Goal: Information Seeking & Learning: Check status

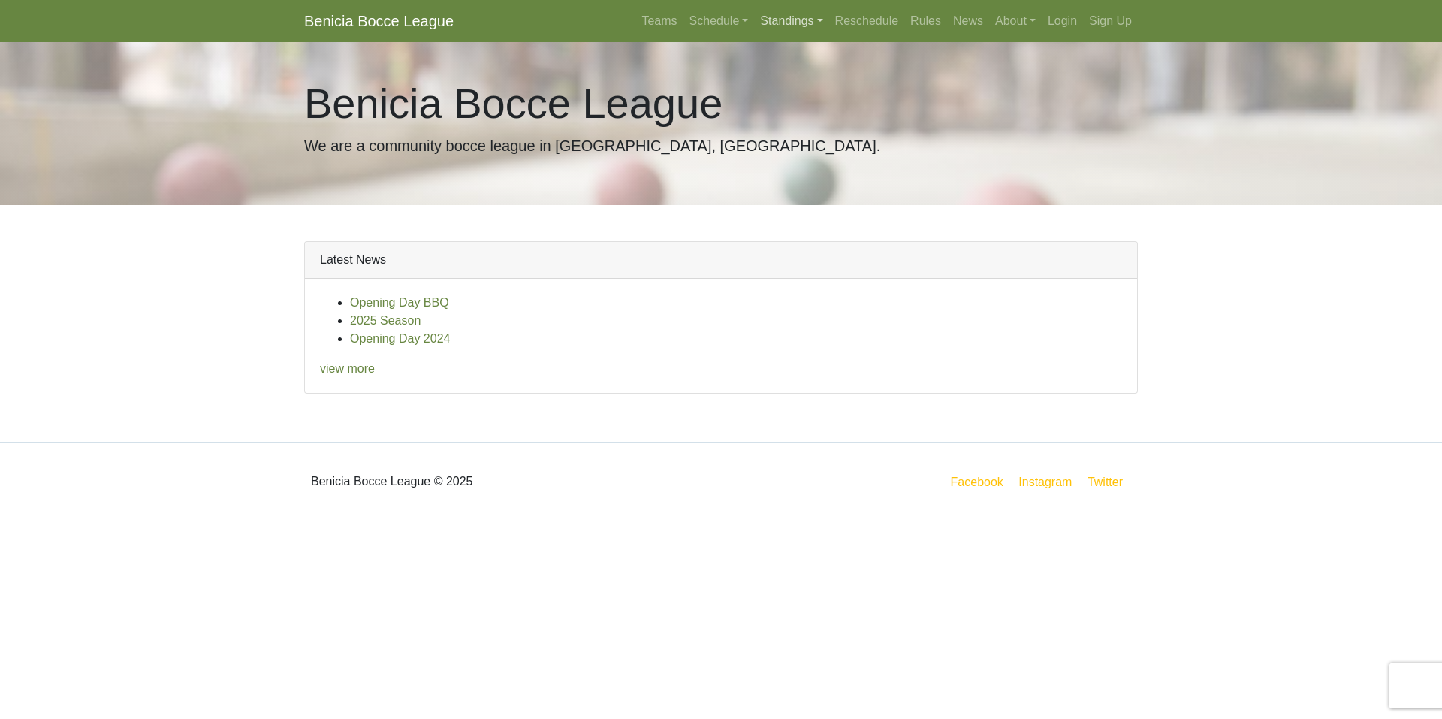
click at [802, 20] on link "Standings" at bounding box center [791, 21] width 74 height 30
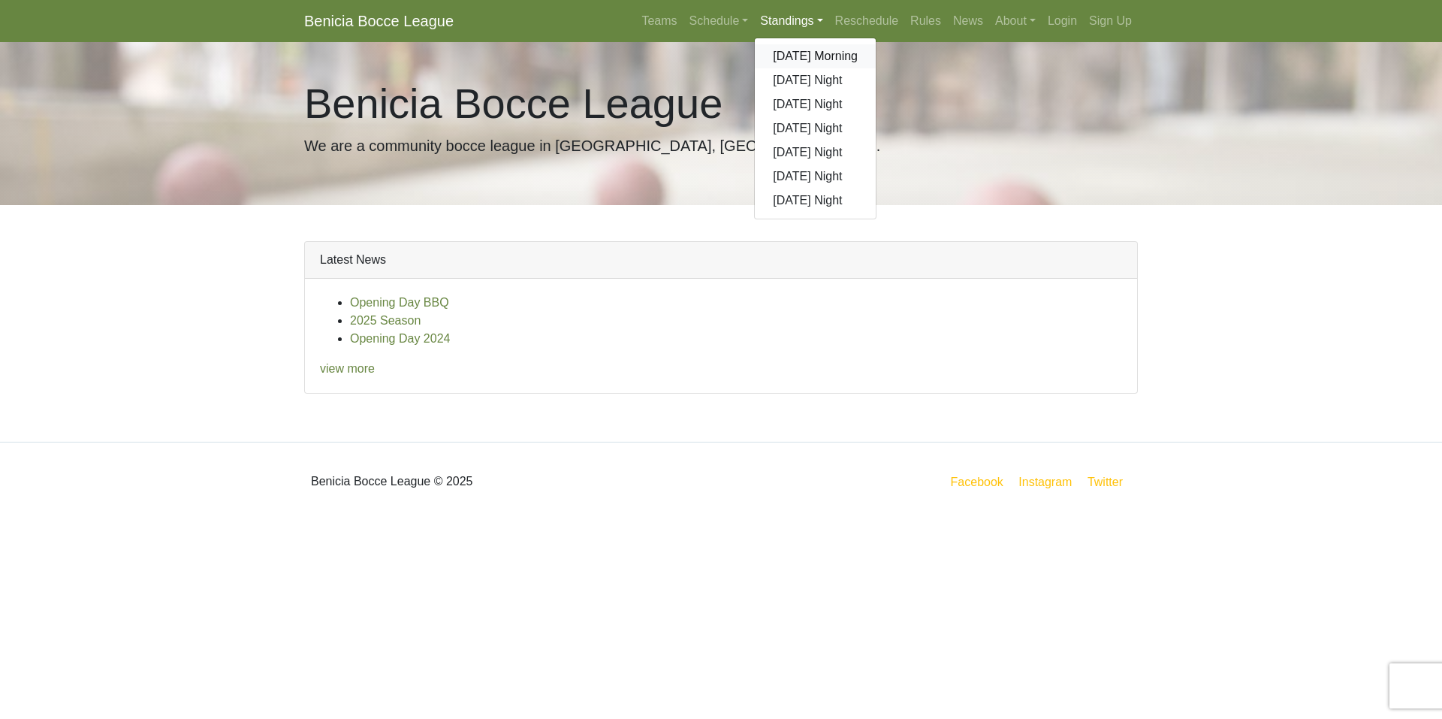
click at [804, 54] on link "[DATE] Morning" at bounding box center [815, 56] width 121 height 24
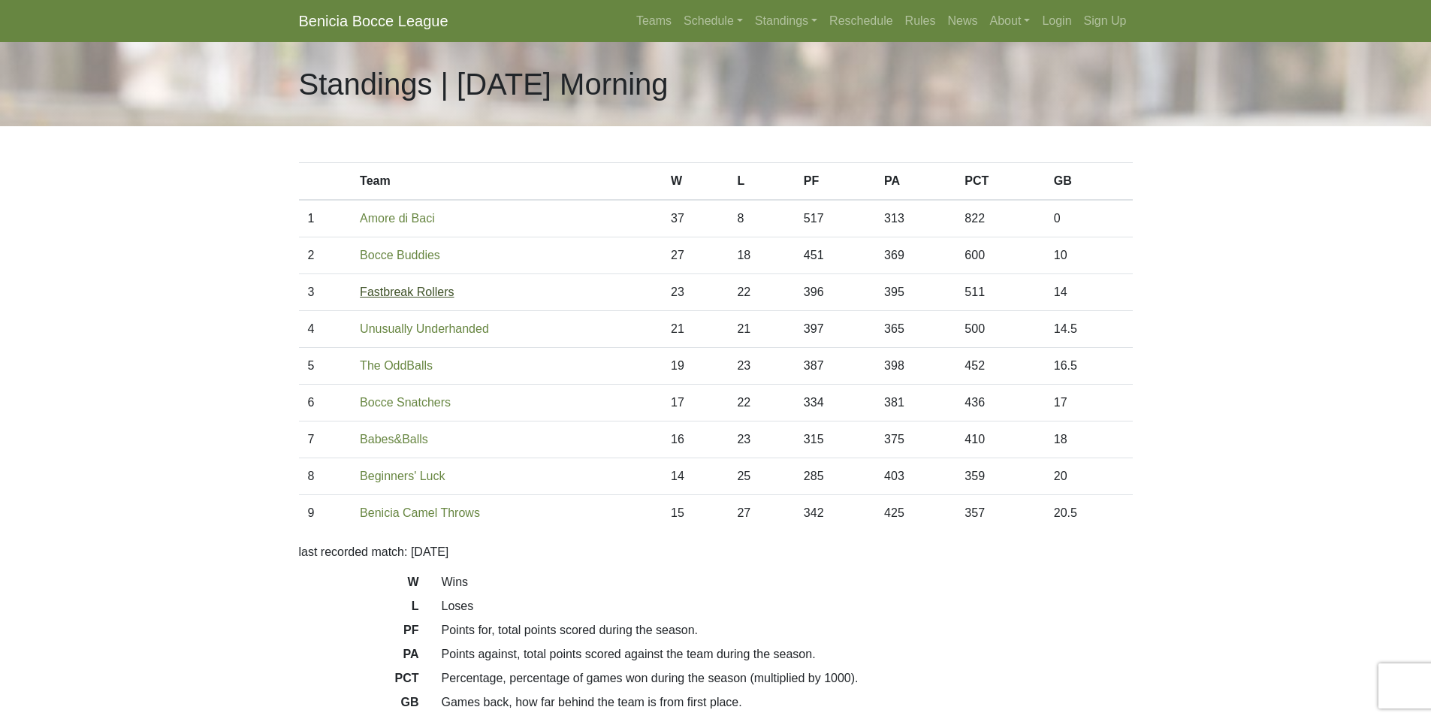
click at [438, 287] on link "Fastbreak Rollers" at bounding box center [407, 291] width 94 height 13
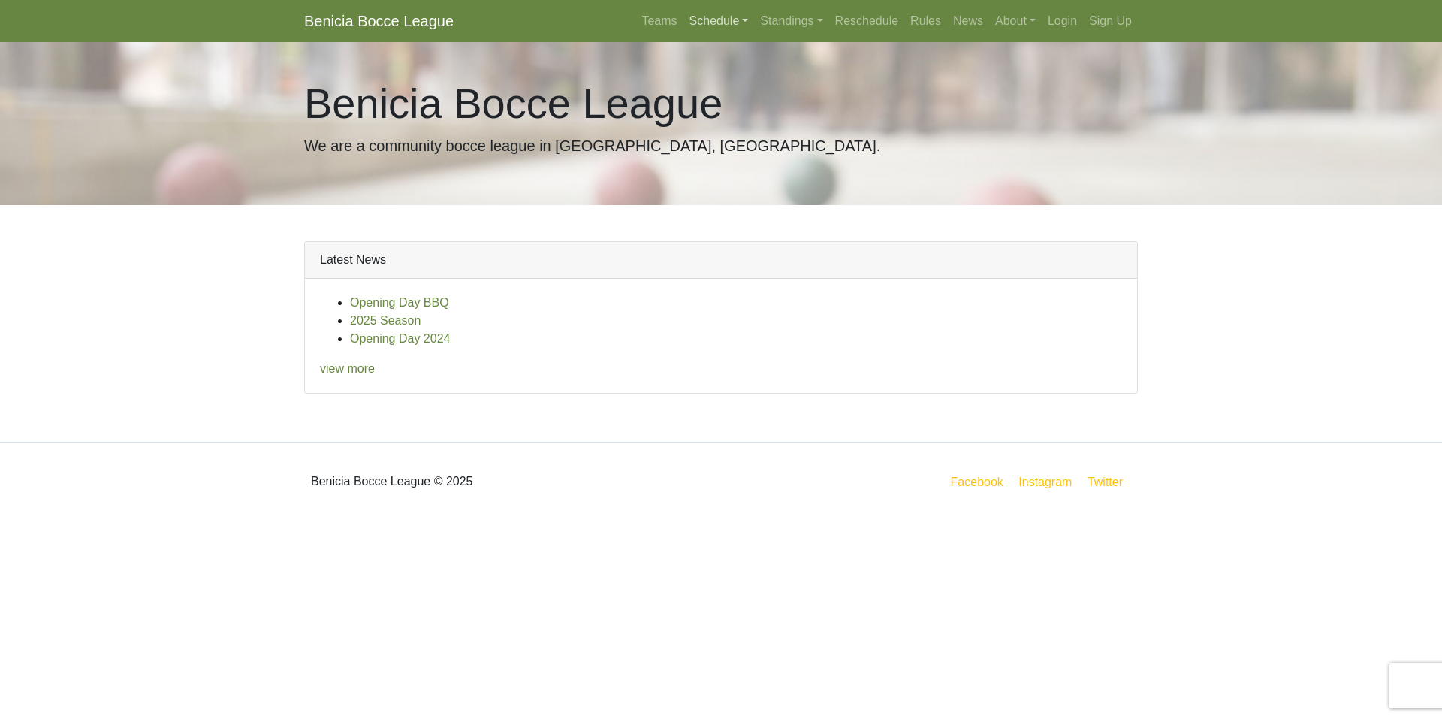
click at [729, 27] on link "Schedule" at bounding box center [718, 21] width 71 height 30
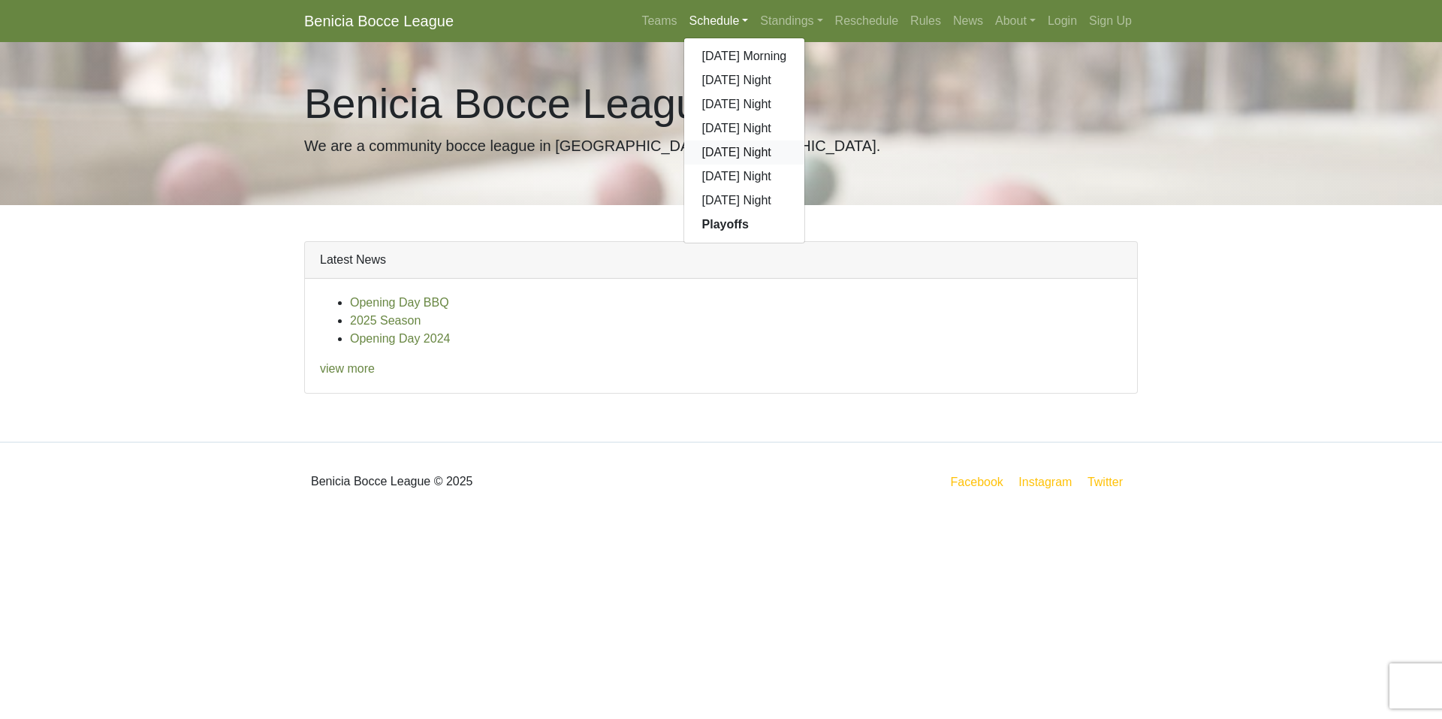
click at [731, 155] on link "[DATE] Night" at bounding box center [744, 152] width 121 height 24
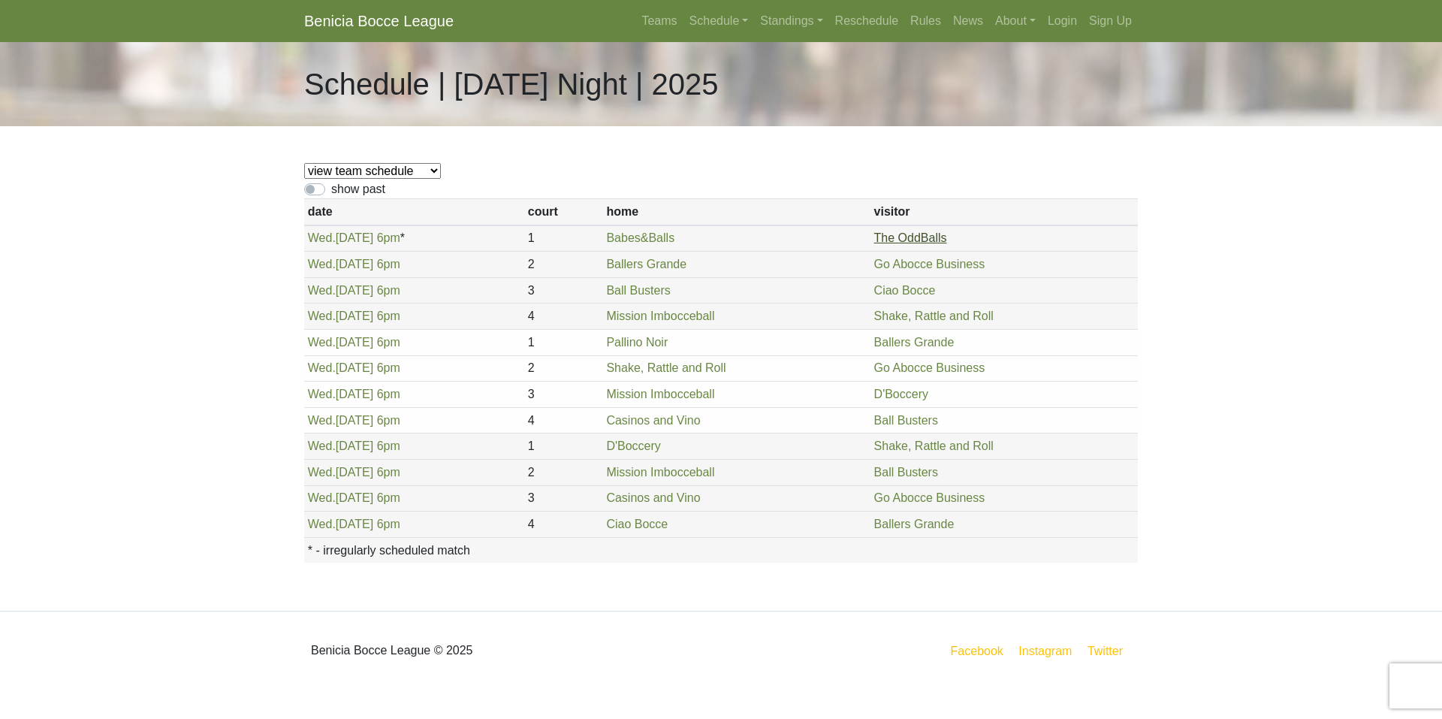
click at [906, 233] on link "The OddBalls" at bounding box center [910, 237] width 73 height 13
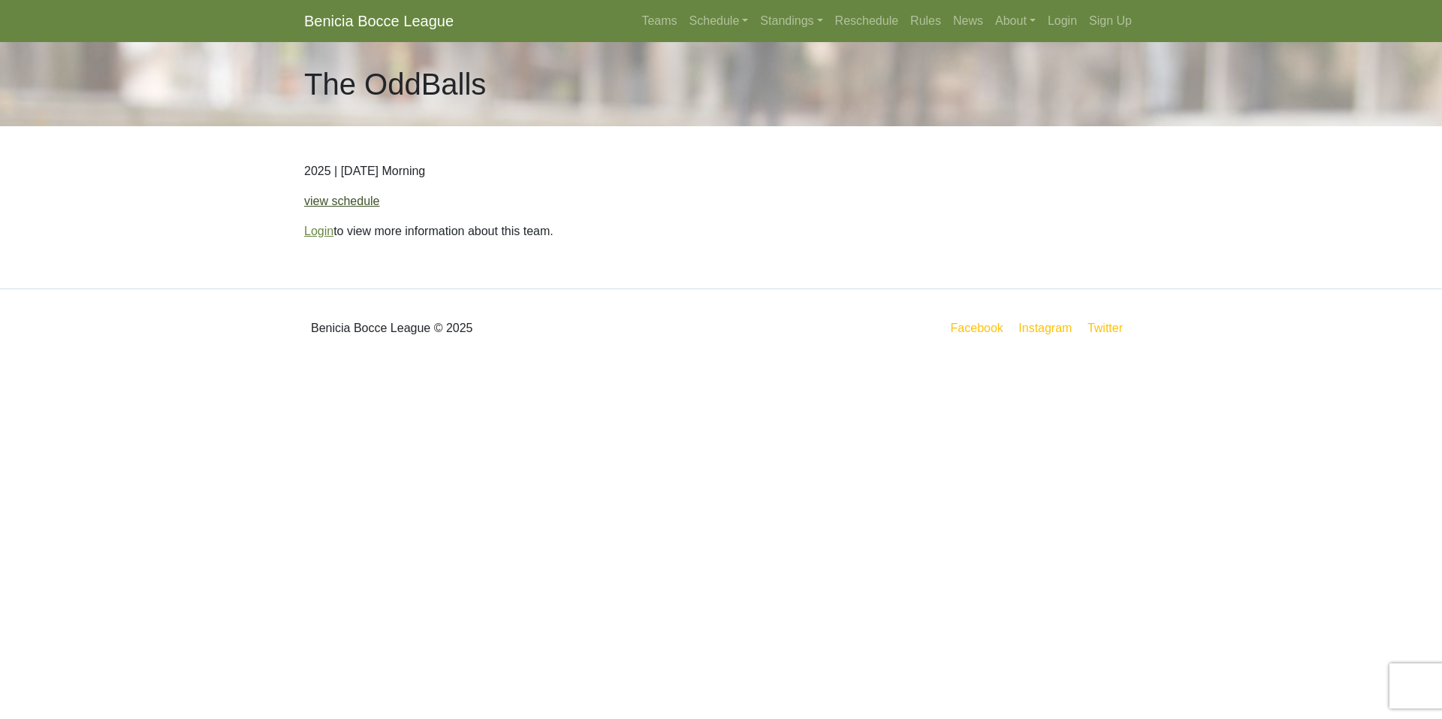
click at [351, 202] on link "view schedule" at bounding box center [342, 200] width 76 height 13
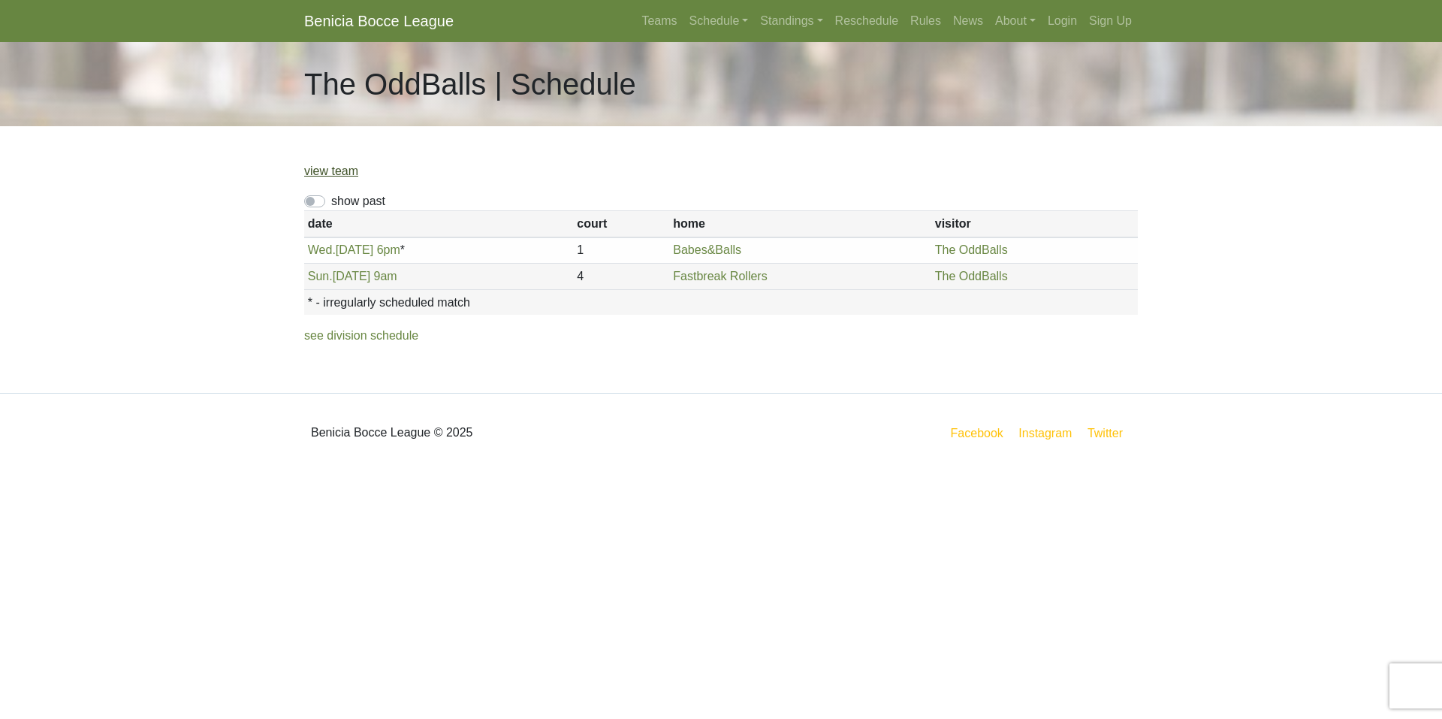
click at [327, 164] on link "view team" at bounding box center [331, 170] width 54 height 13
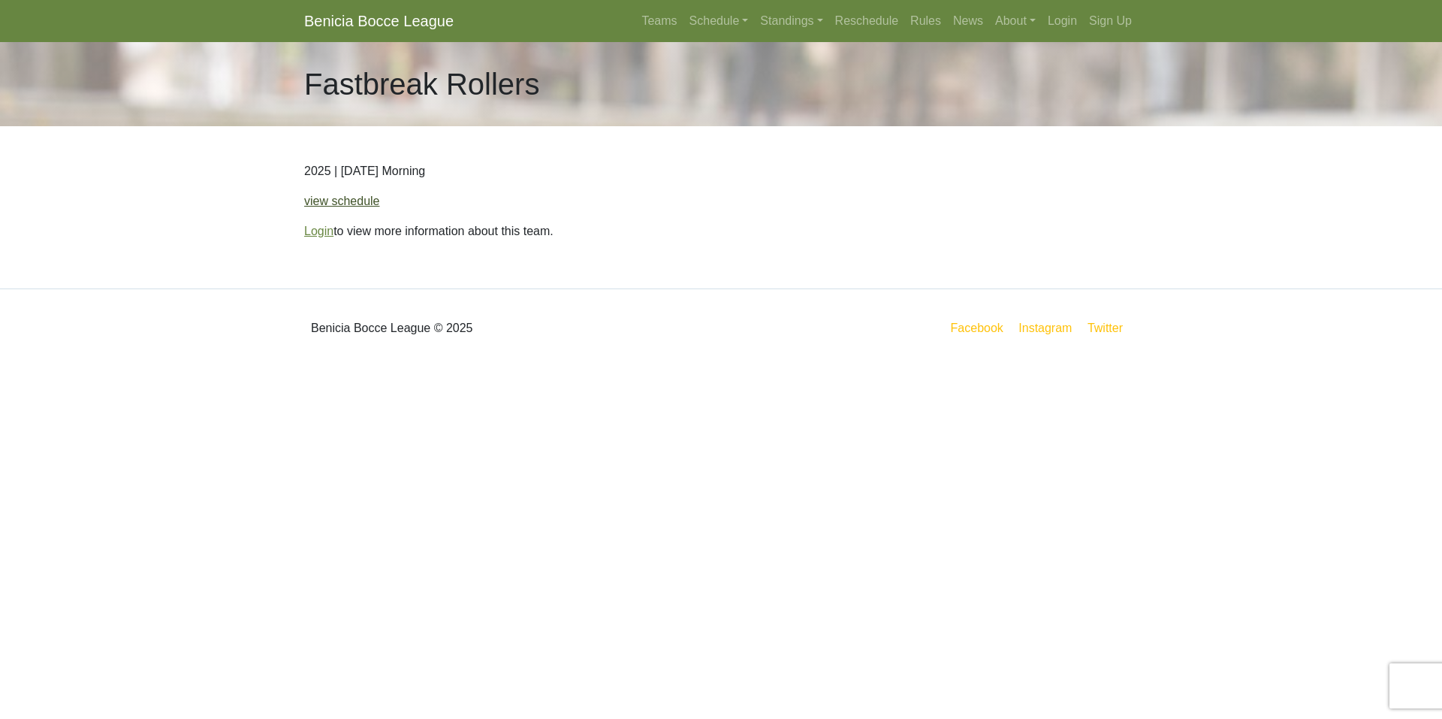
click at [344, 198] on link "view schedule" at bounding box center [342, 200] width 76 height 13
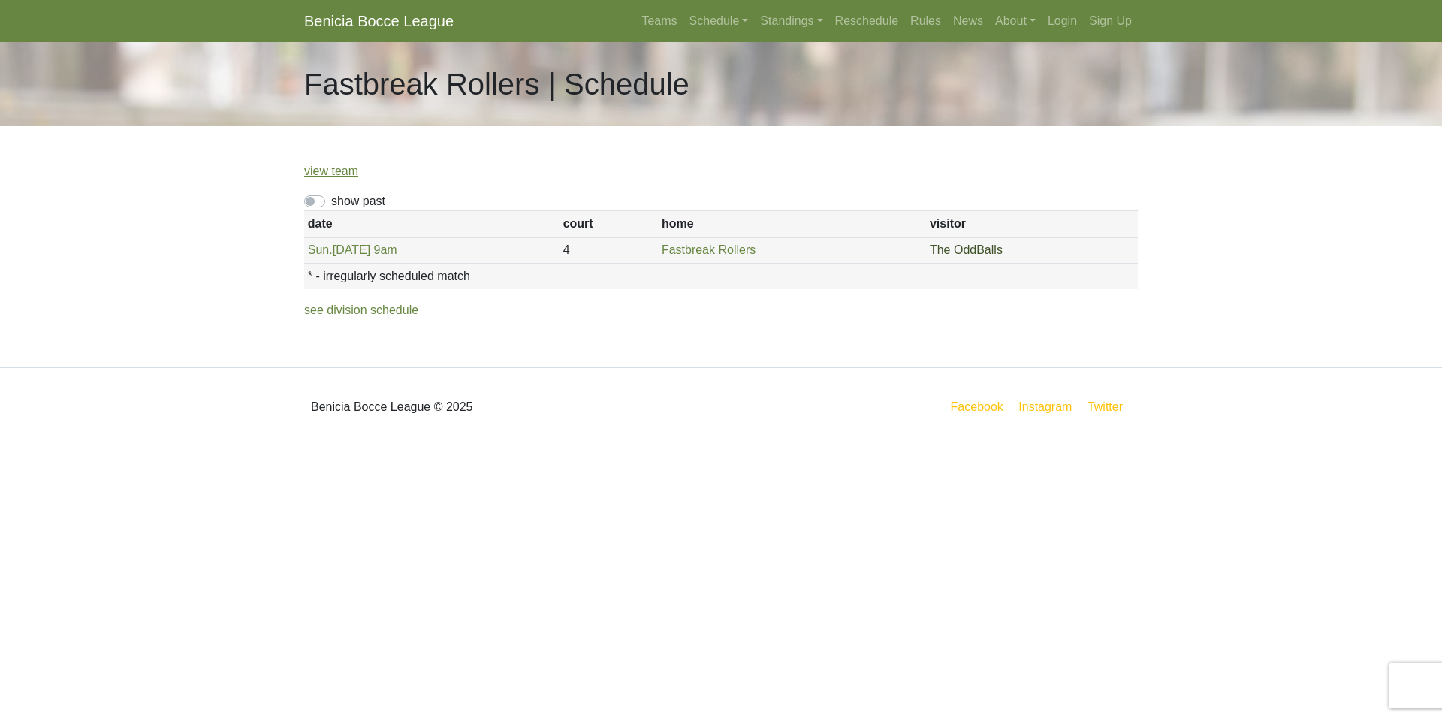
click at [946, 249] on link "The OddBalls" at bounding box center [966, 249] width 73 height 13
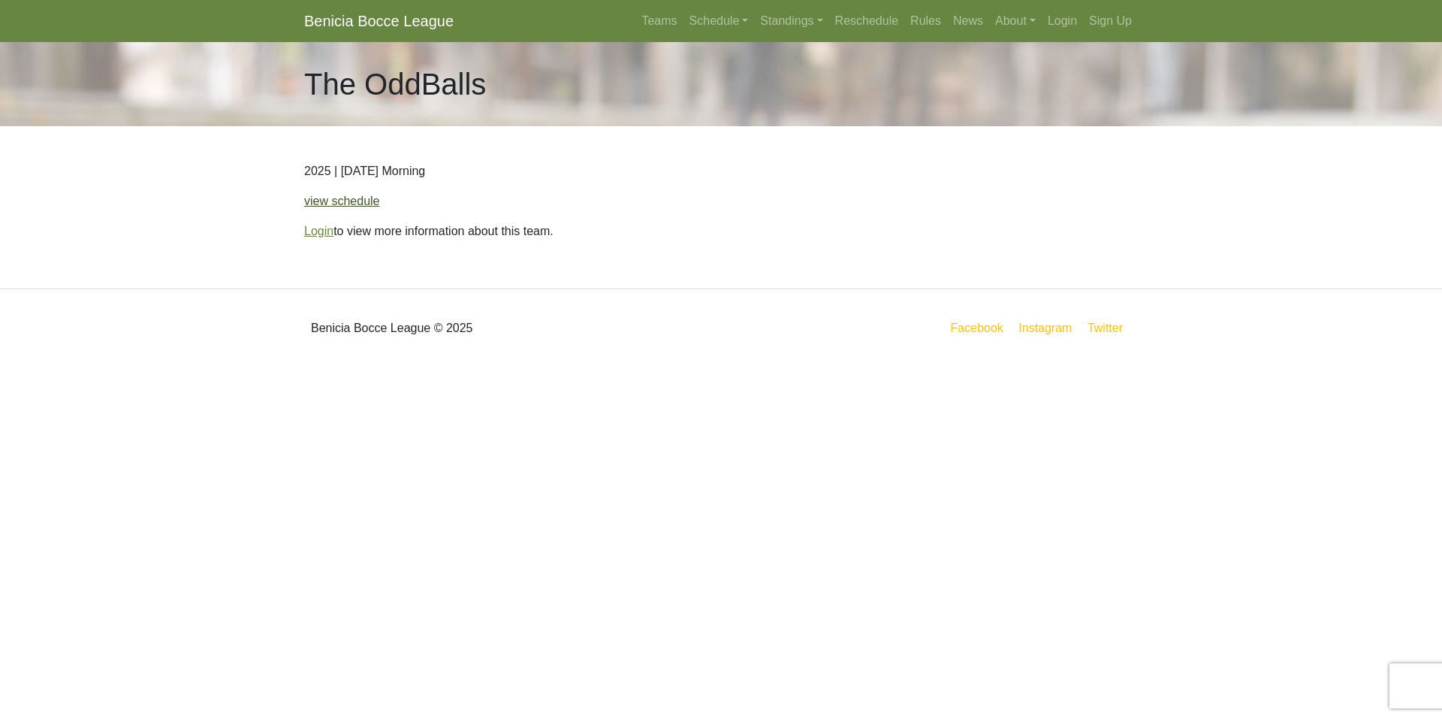
click at [335, 204] on link "view schedule" at bounding box center [342, 200] width 76 height 13
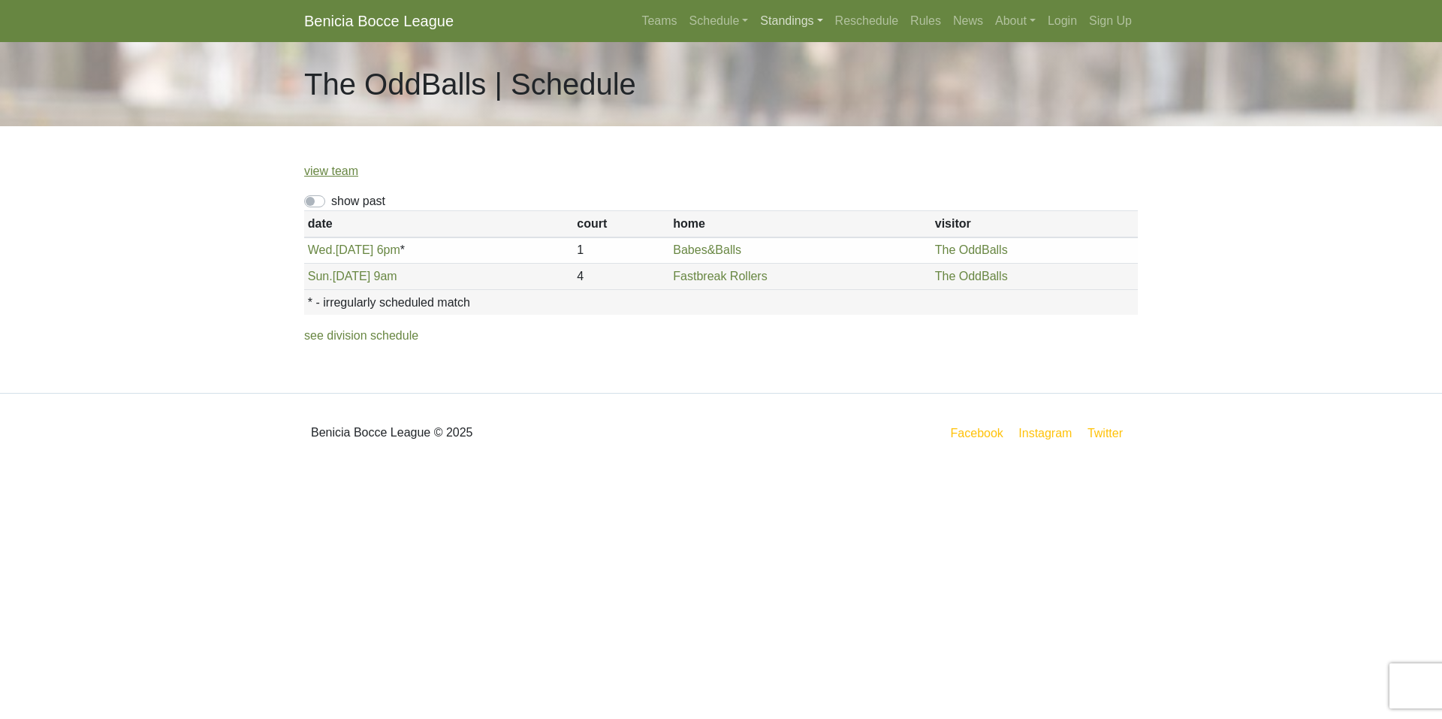
click at [779, 21] on link "Standings" at bounding box center [791, 21] width 74 height 30
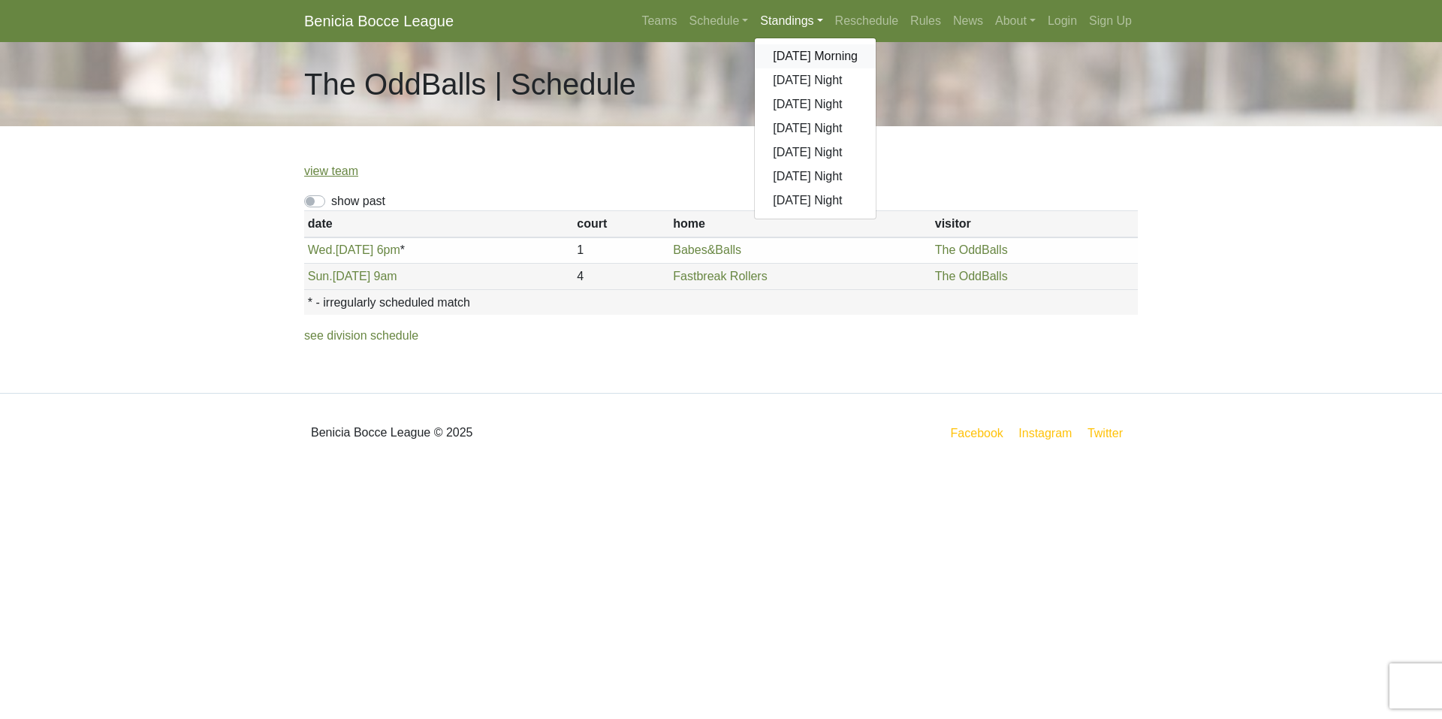
click at [777, 55] on link "[DATE] Morning" at bounding box center [815, 56] width 121 height 24
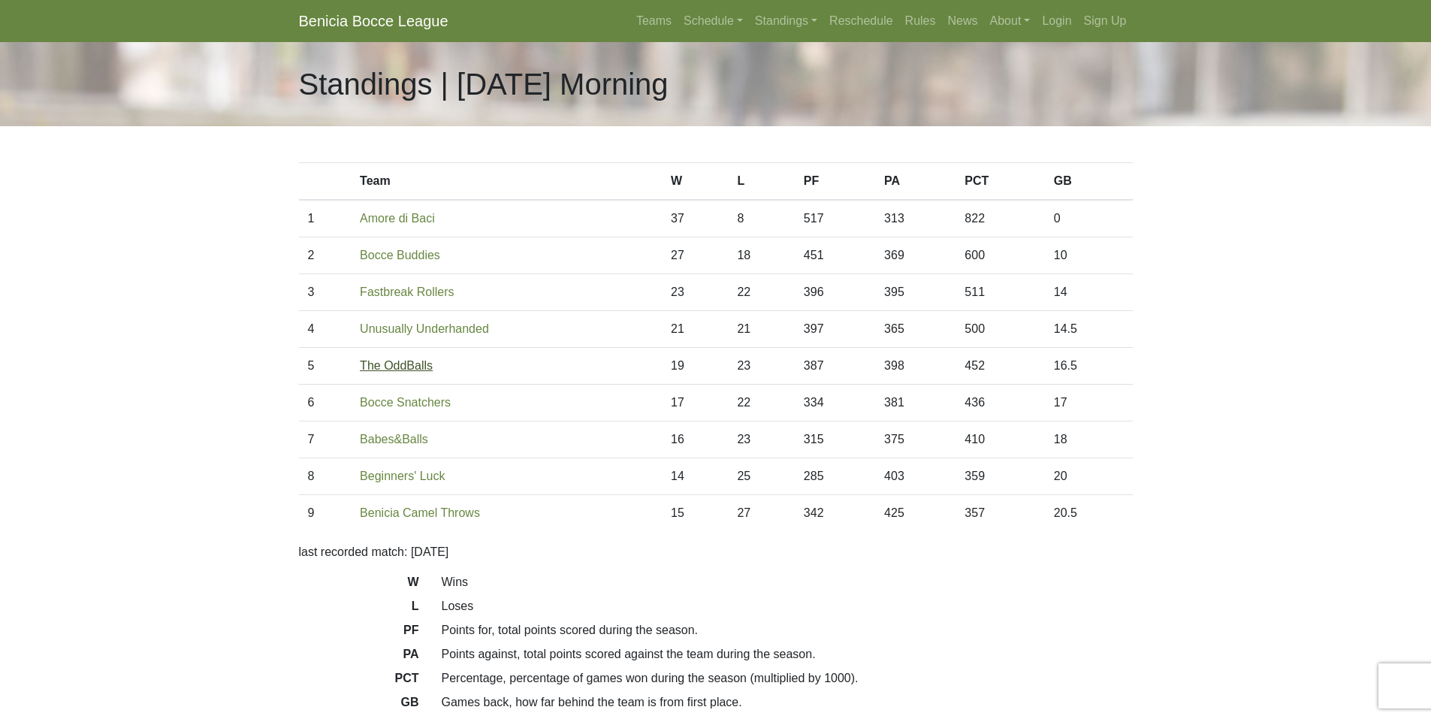
click at [399, 364] on link "The OddBalls" at bounding box center [396, 365] width 73 height 13
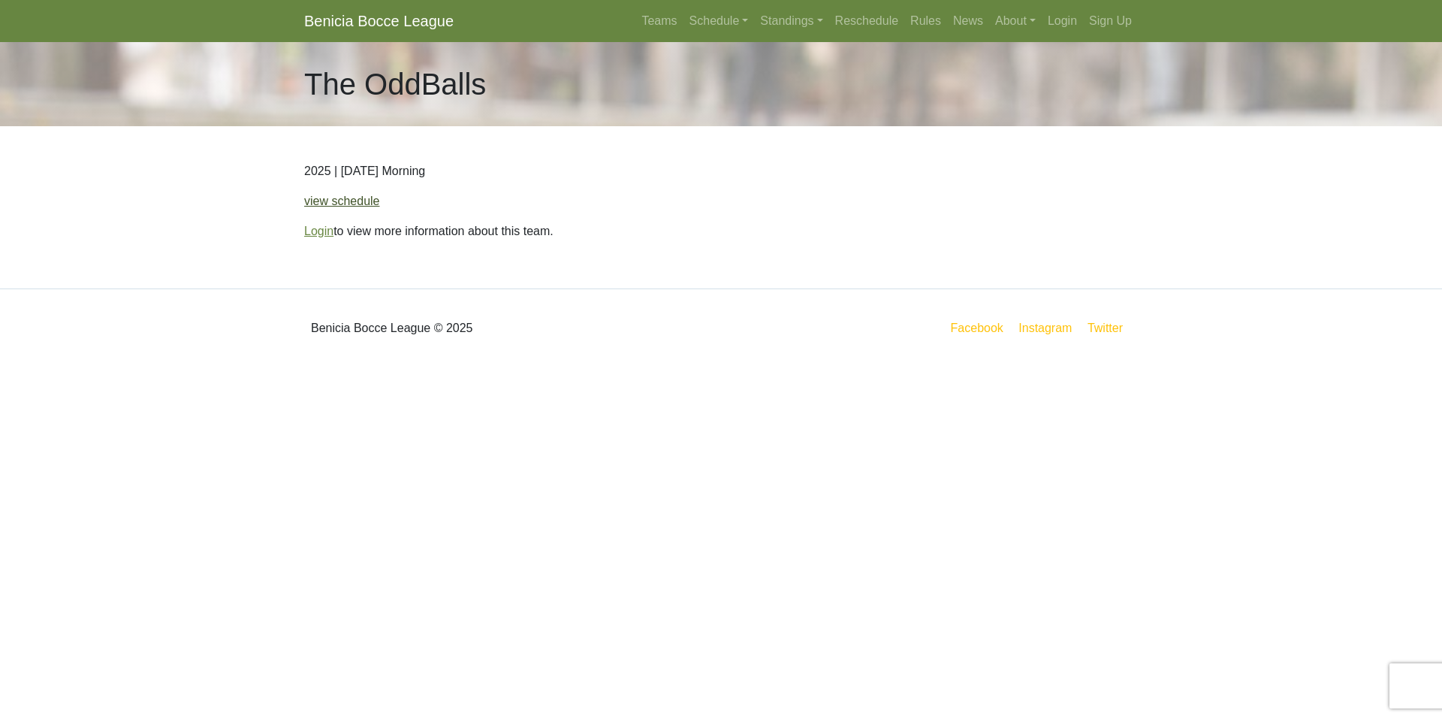
click at [355, 201] on link "view schedule" at bounding box center [342, 200] width 76 height 13
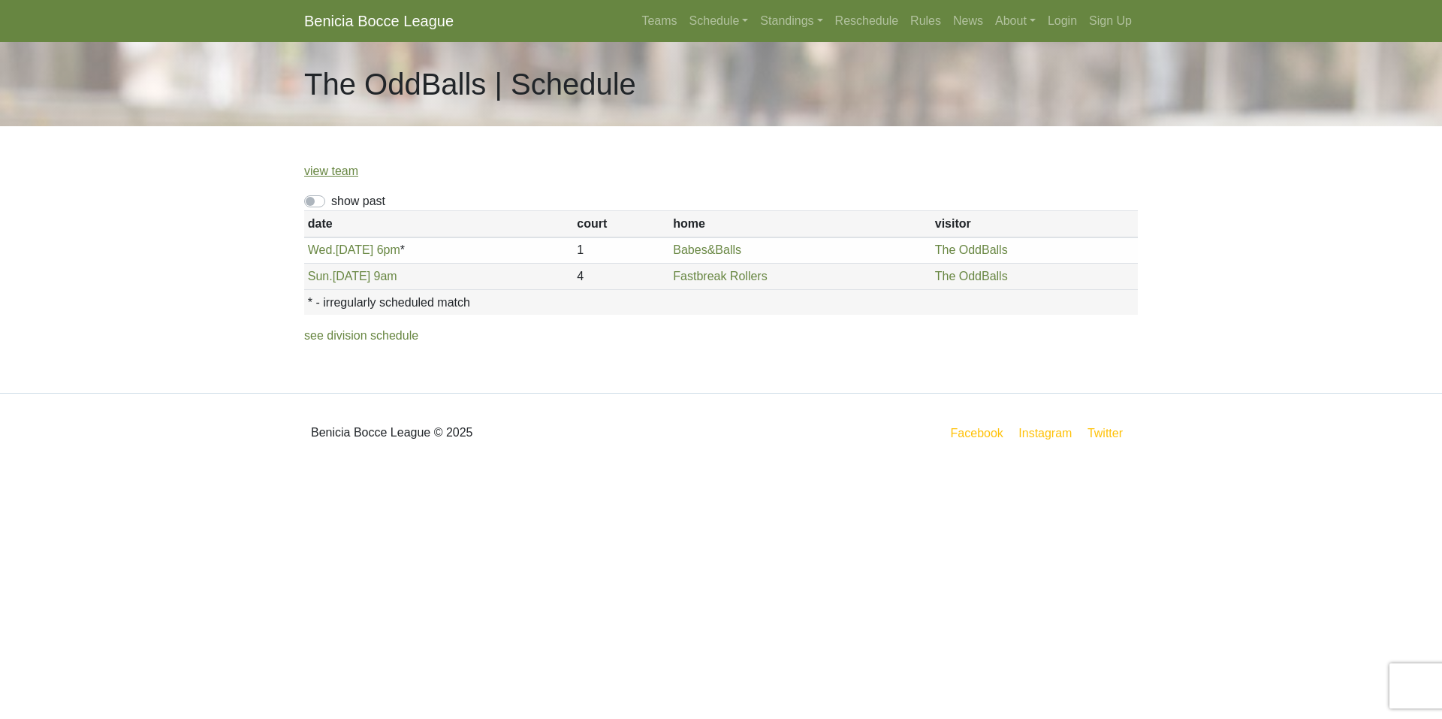
click at [331, 200] on label "show past" at bounding box center [358, 201] width 54 height 18
click at [331, 200] on input "show past" at bounding box center [336, 197] width 10 height 10
checkbox input "true"
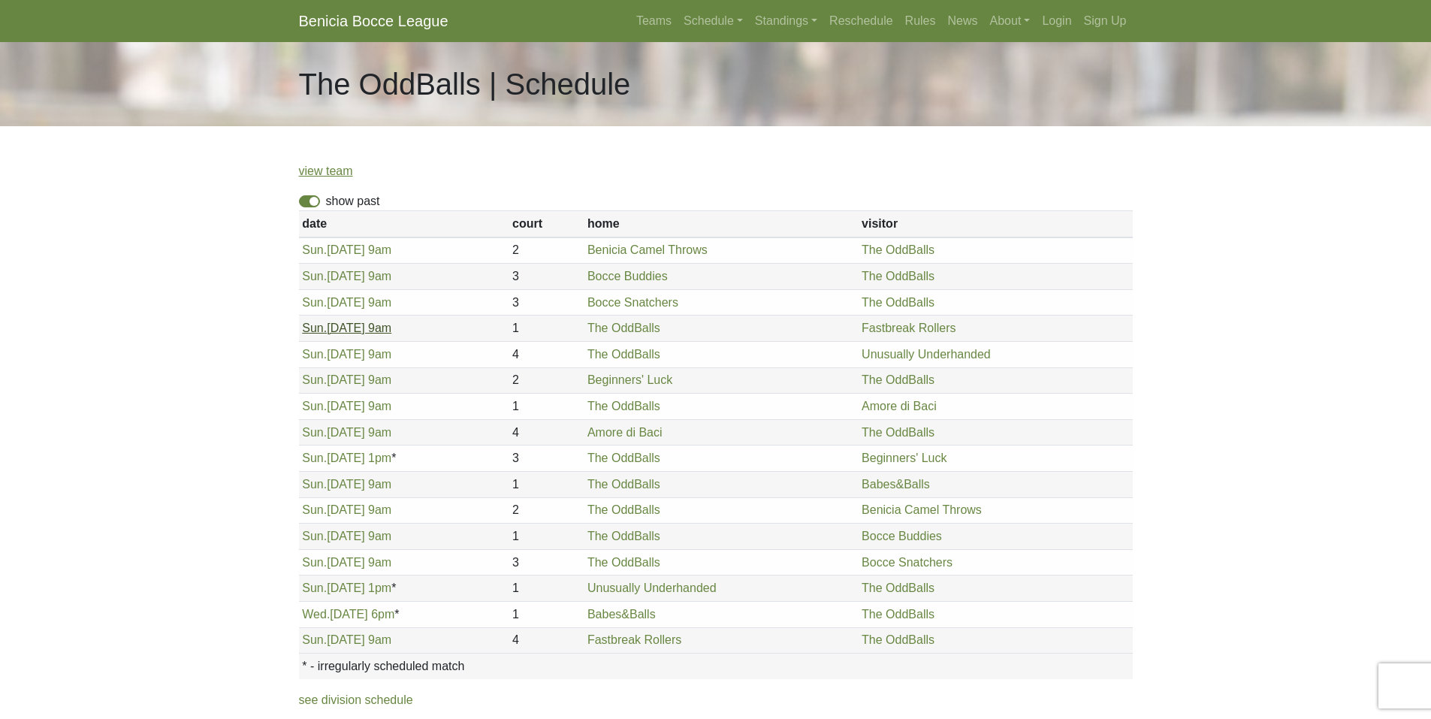
click at [351, 327] on link "Sun. 6/1, 9am" at bounding box center [346, 327] width 89 height 13
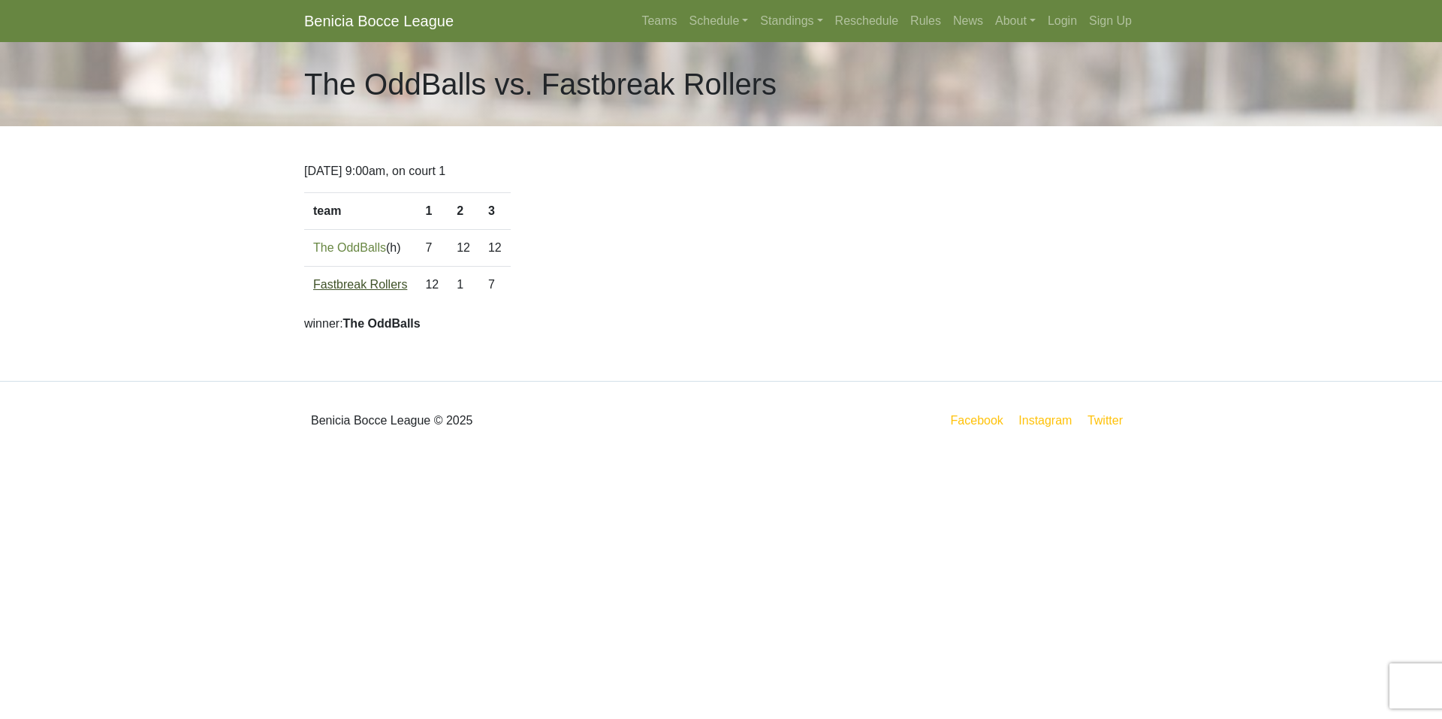
click at [367, 280] on link "Fastbreak Rollers" at bounding box center [360, 284] width 94 height 13
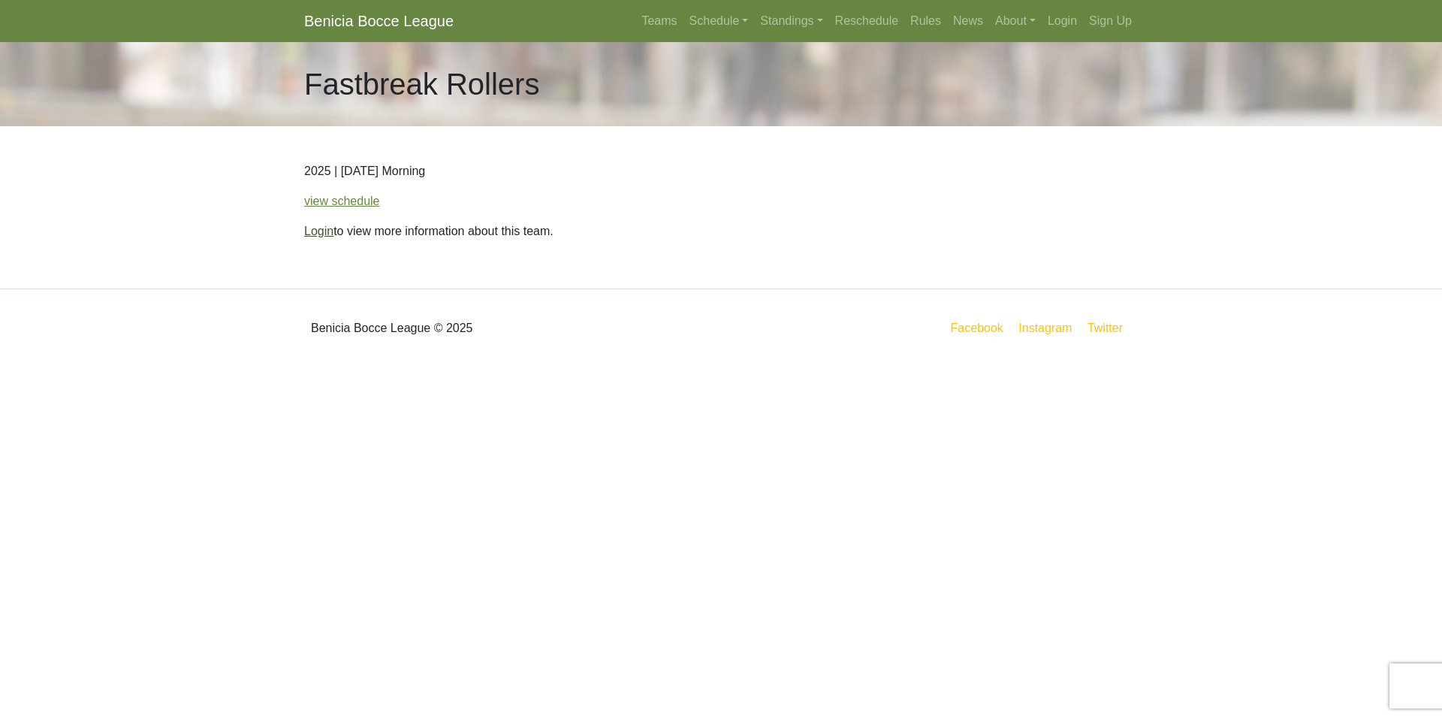
click at [321, 226] on link "Login" at bounding box center [318, 231] width 29 height 13
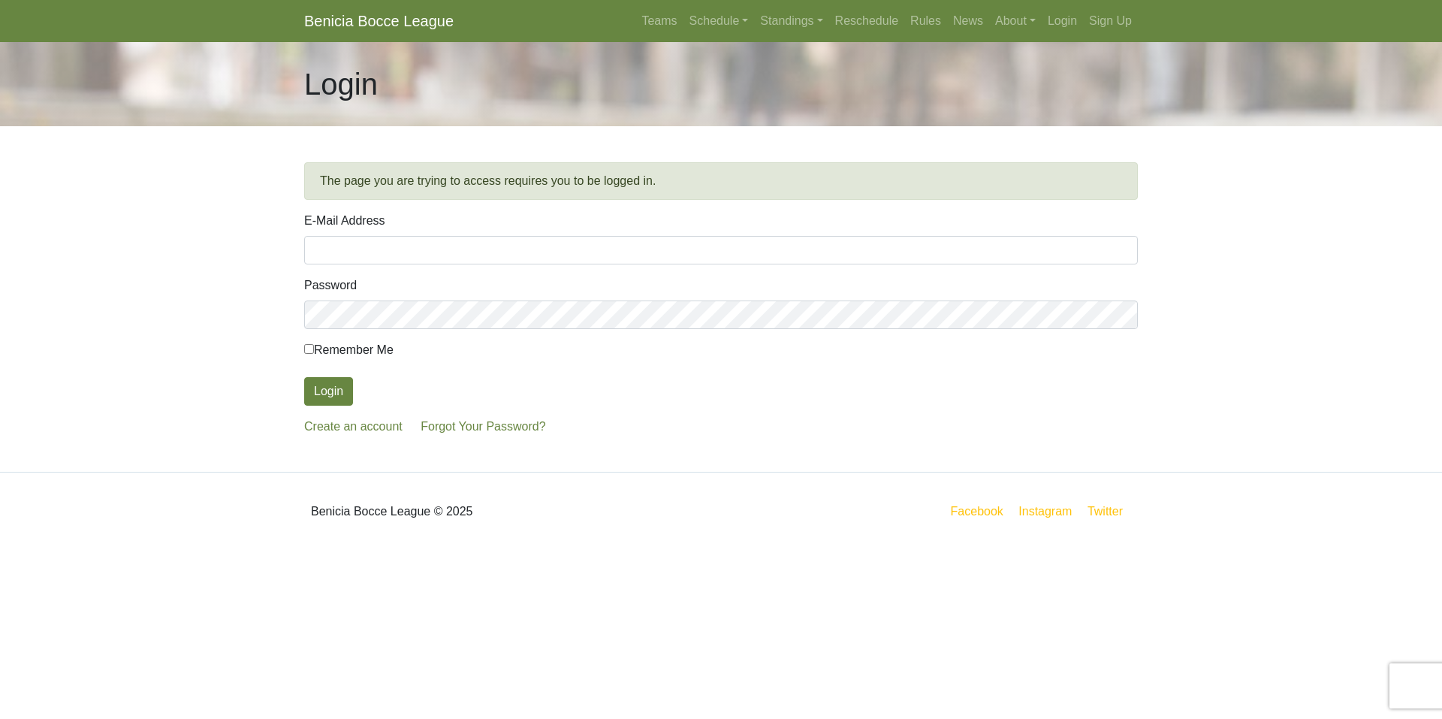
type input "[EMAIL_ADDRESS][DOMAIN_NAME]"
click at [342, 384] on button "Login" at bounding box center [328, 391] width 49 height 29
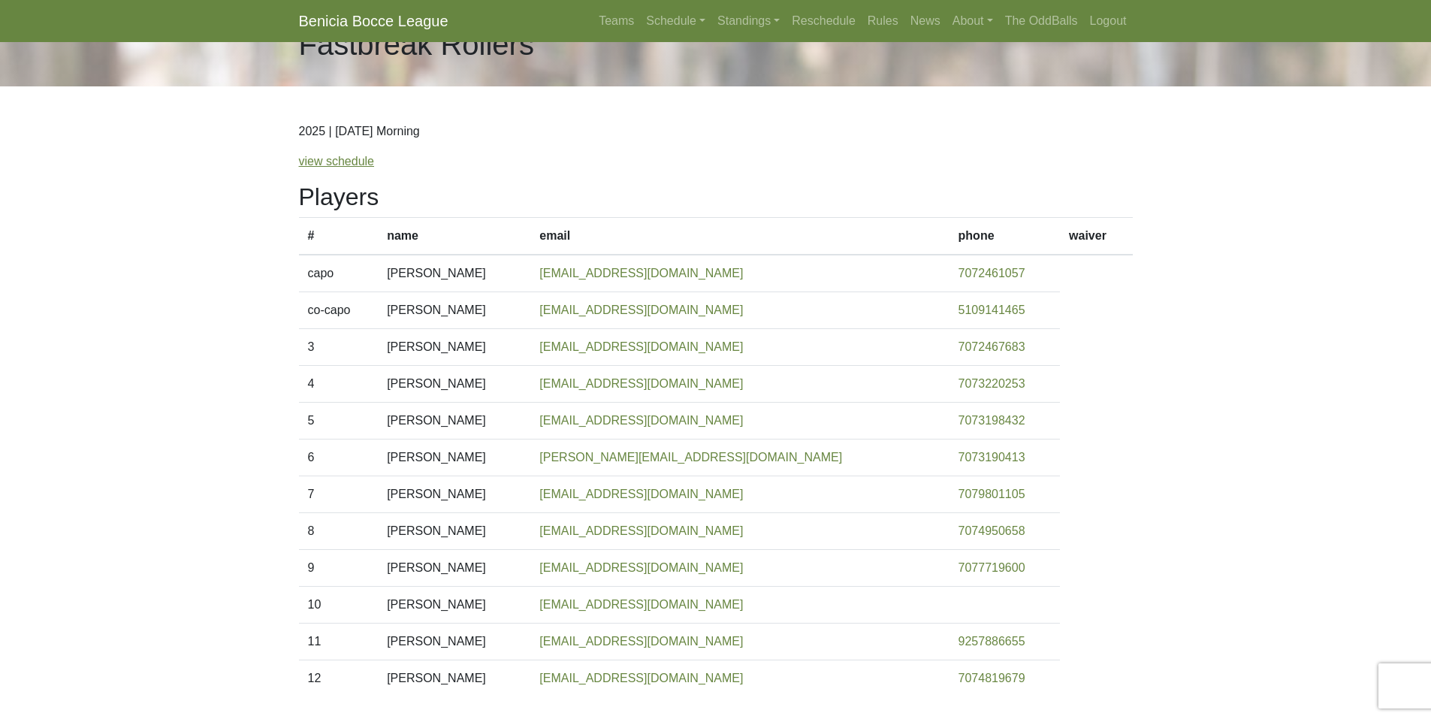
scroll to position [75, 0]
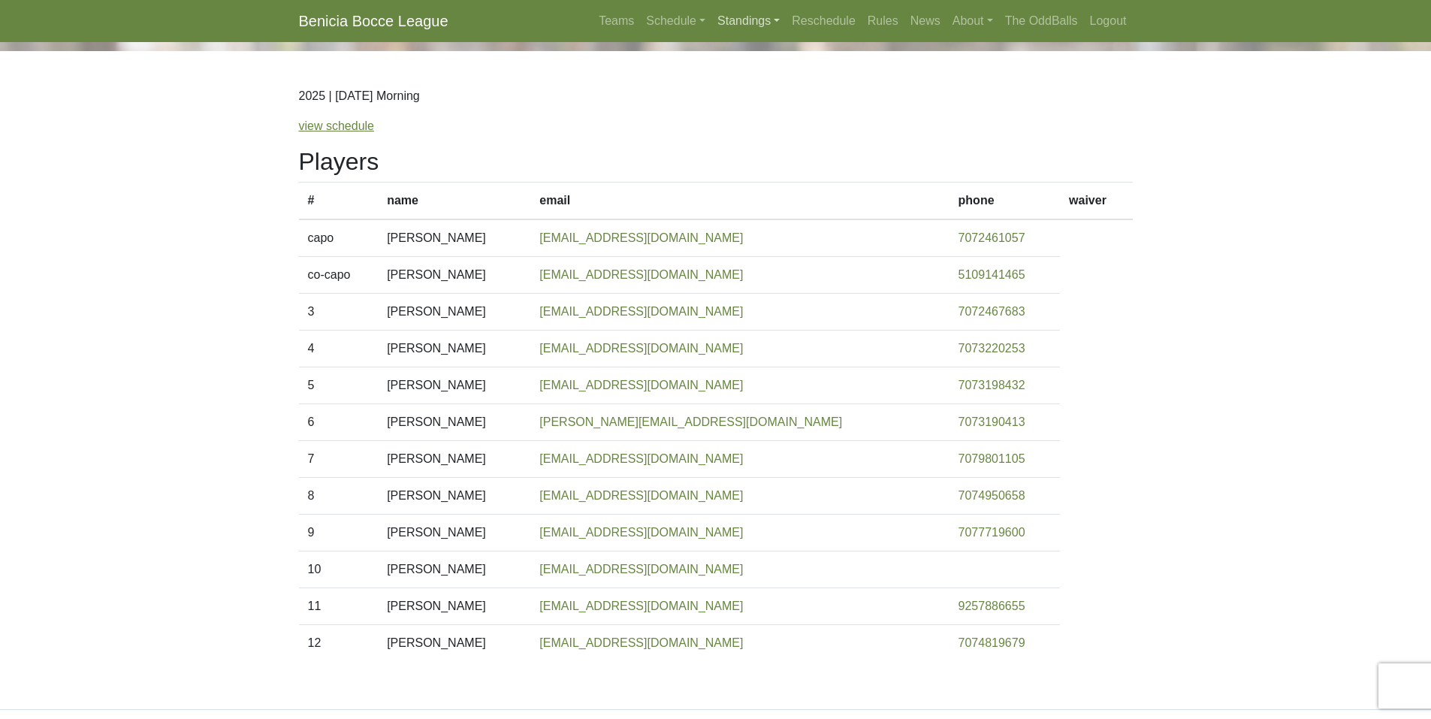
click at [764, 20] on link "Standings" at bounding box center [748, 21] width 74 height 30
click at [752, 56] on link "[DATE] Morning" at bounding box center [772, 56] width 121 height 24
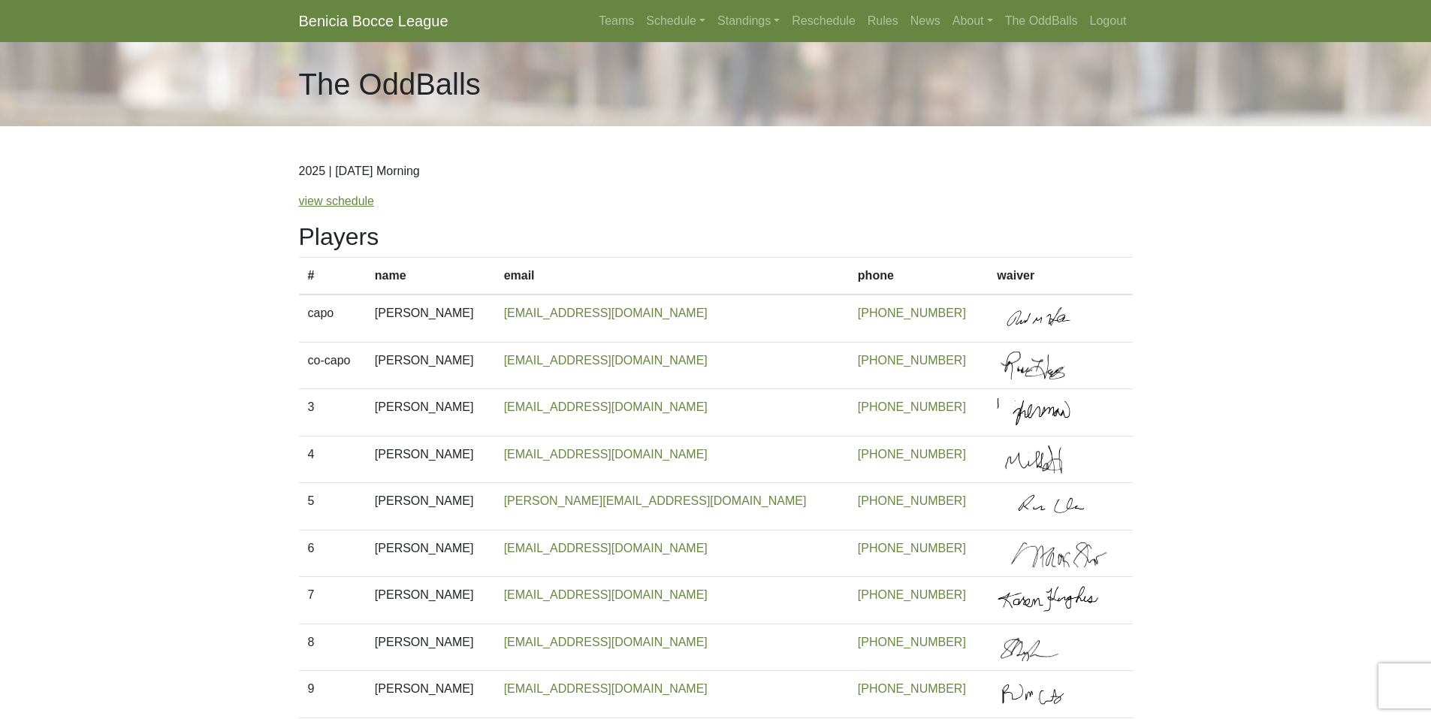
click at [345, 200] on link "view schedule" at bounding box center [337, 200] width 76 height 13
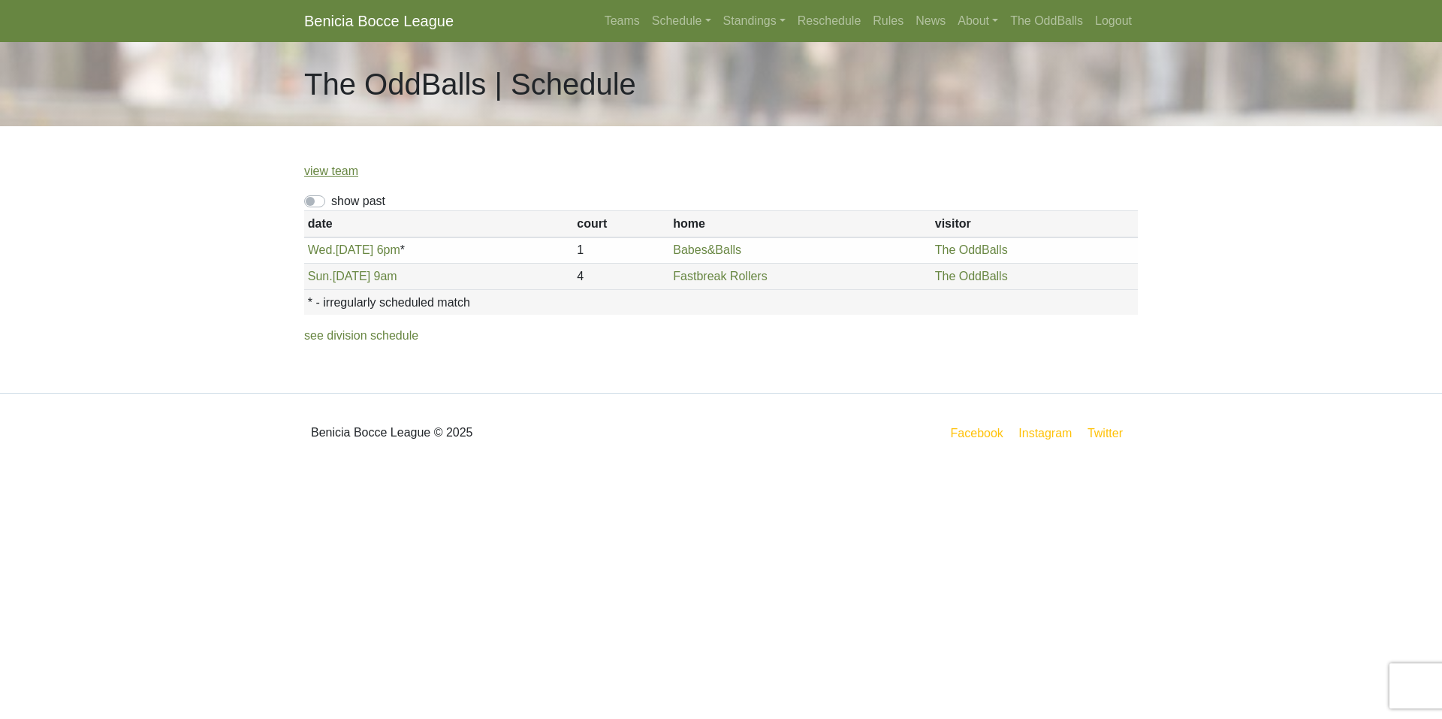
click at [331, 199] on label "show past" at bounding box center [358, 201] width 54 height 18
click at [331, 199] on input "show past" at bounding box center [336, 197] width 10 height 10
checkbox input "true"
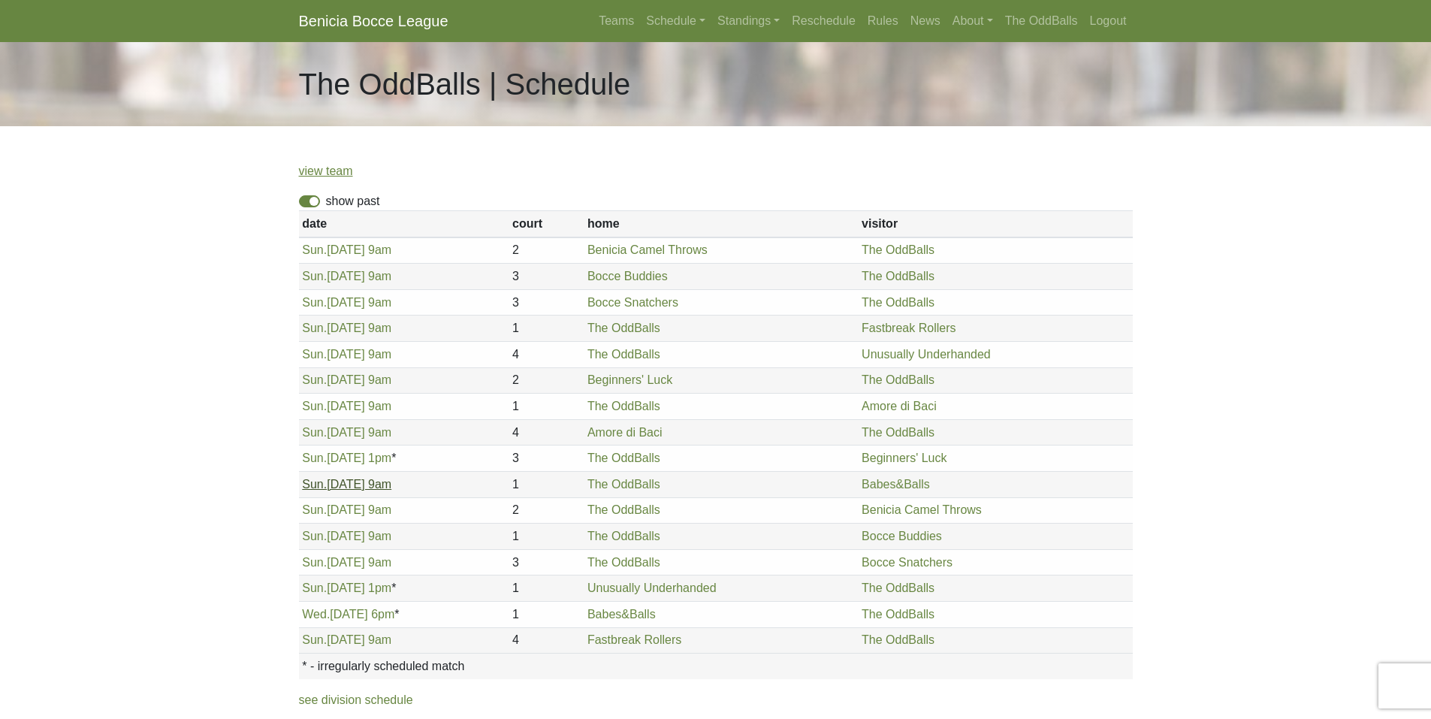
click at [332, 485] on link "Sun. 7/20, 9am" at bounding box center [346, 484] width 89 height 13
